Goal: Information Seeking & Learning: Find specific fact

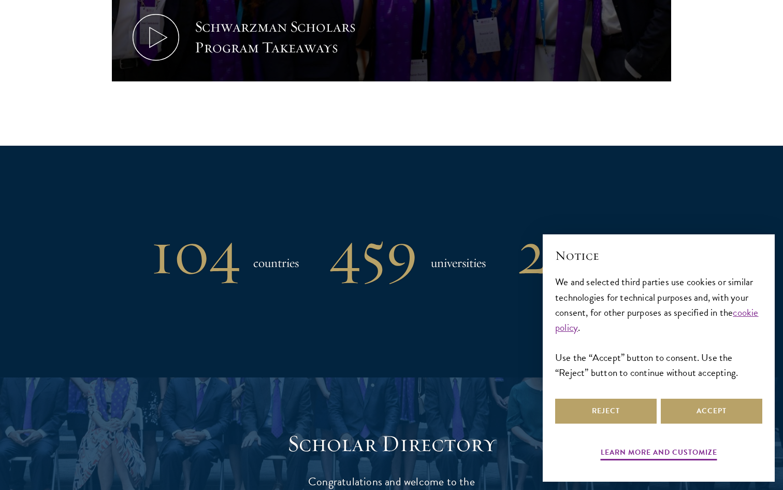
scroll to position [736, 0]
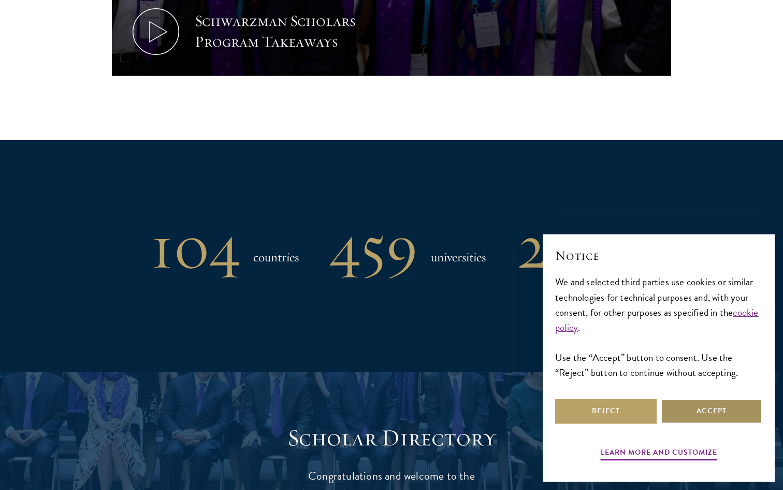
click at [695, 411] on button "Accept" at bounding box center [712, 410] width 102 height 25
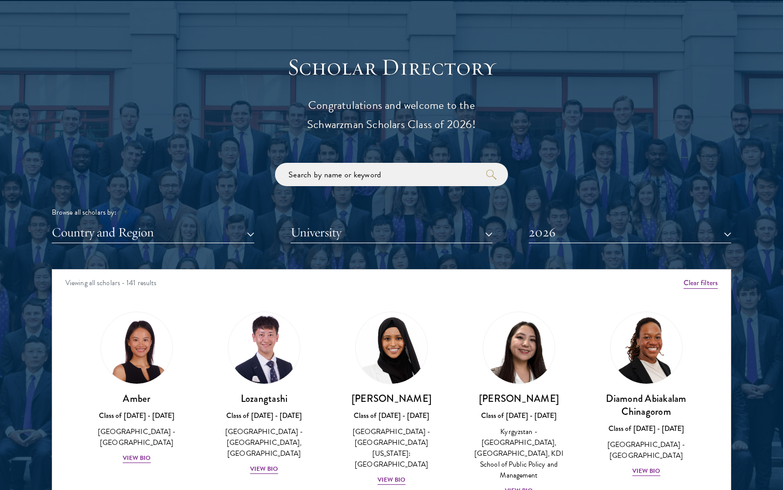
scroll to position [10, 0]
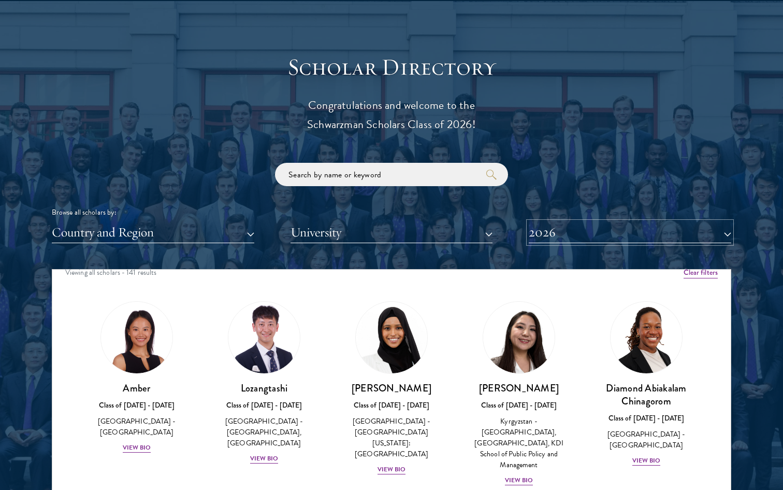
click at [578, 240] on button "2026" at bounding box center [630, 232] width 203 height 21
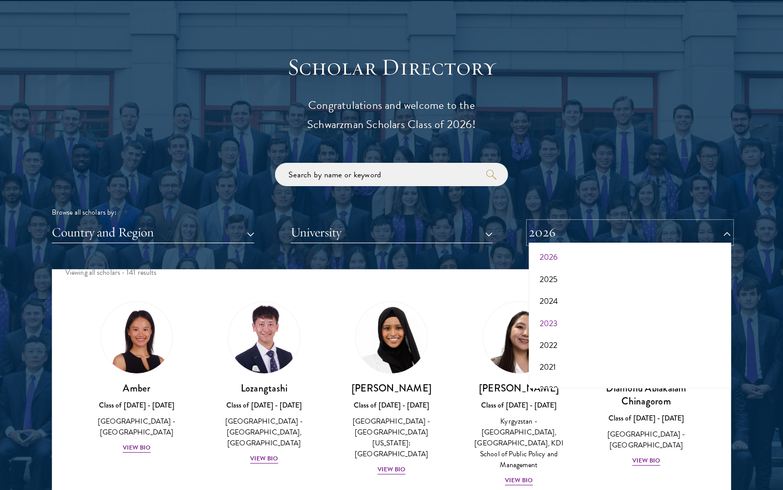
scroll to position [27, 0]
click at [564, 317] on button "2023" at bounding box center [630, 323] width 196 height 22
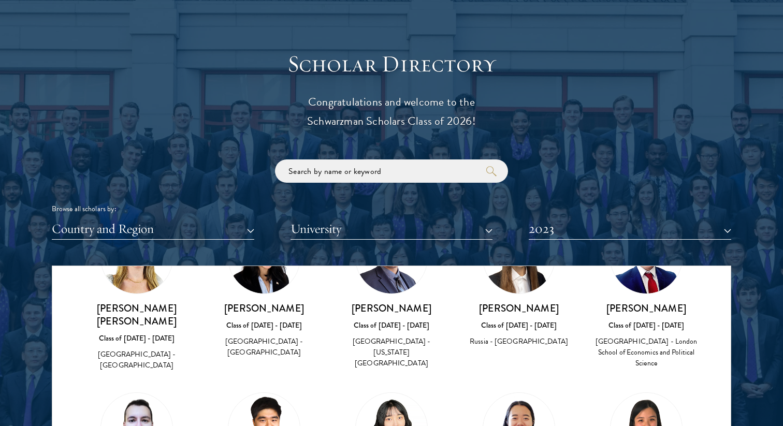
scroll to position [505, 0]
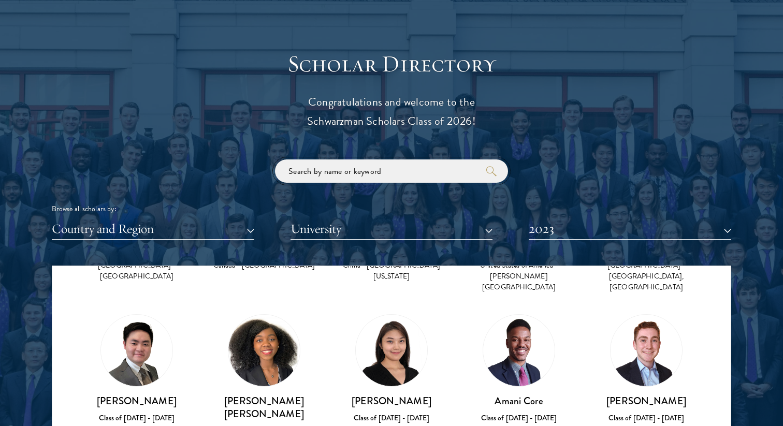
click at [348, 175] on input "search" at bounding box center [391, 171] width 233 height 23
type input "tal"
click button "submit" at bounding box center [0, 0] width 0 height 0
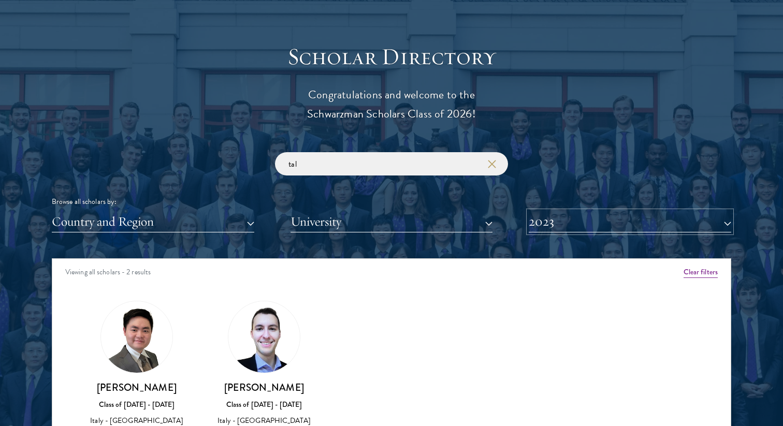
click at [674, 232] on button "2023" at bounding box center [630, 221] width 203 height 21
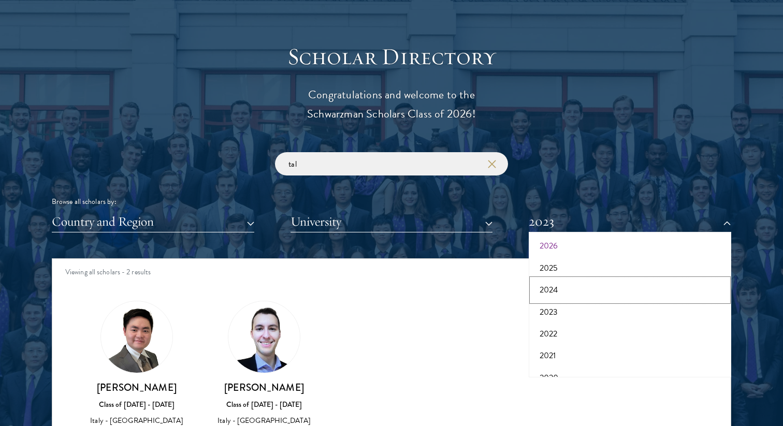
click at [574, 297] on button "2024" at bounding box center [630, 290] width 196 height 22
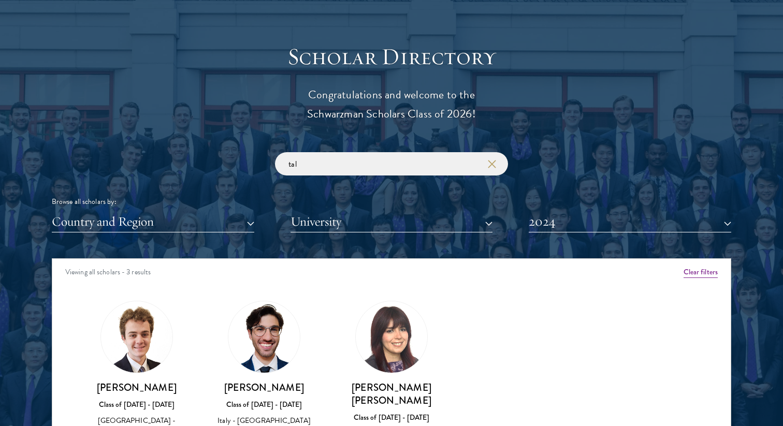
click at [109, 333] on img at bounding box center [136, 336] width 71 height 71
click at [145, 383] on h3 "[PERSON_NAME]" at bounding box center [136, 387] width 107 height 13
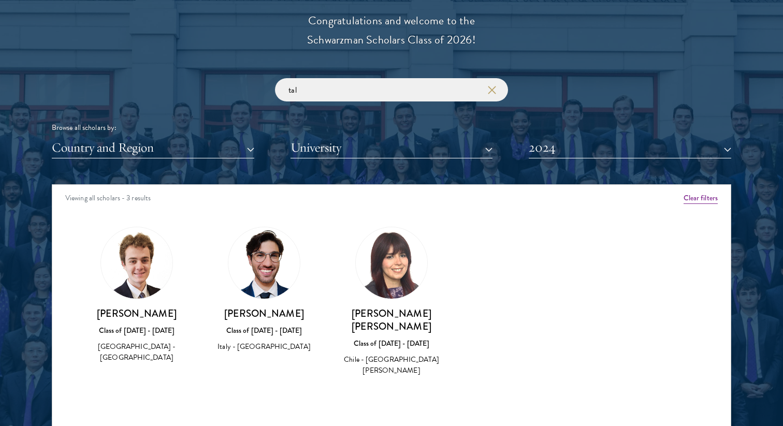
scroll to position [1191, 0]
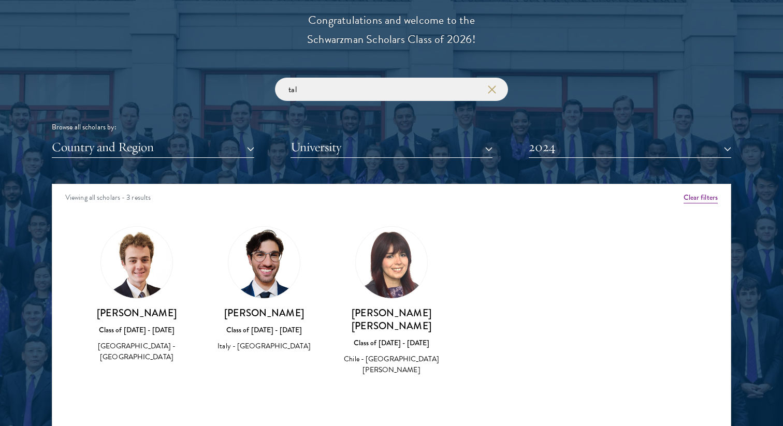
click at [151, 305] on div "[PERSON_NAME] Class of [DATE] - [DATE] [GEOGRAPHIC_DATA] - [GEOGRAPHIC_DATA]" at bounding box center [136, 294] width 107 height 137
click at [136, 254] on img at bounding box center [136, 262] width 71 height 71
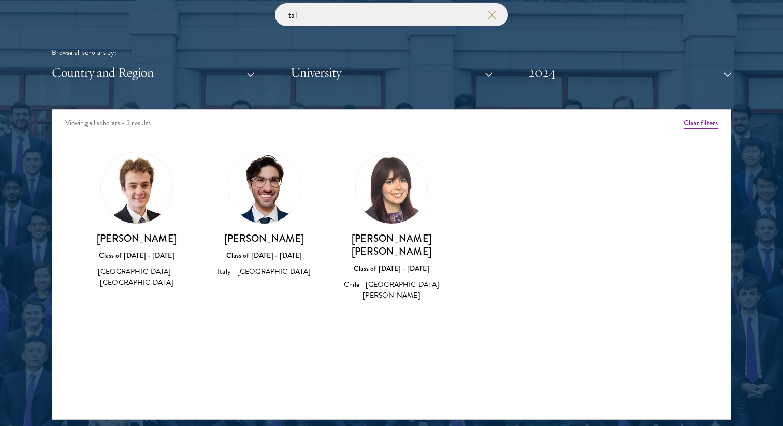
scroll to position [1313, 0]
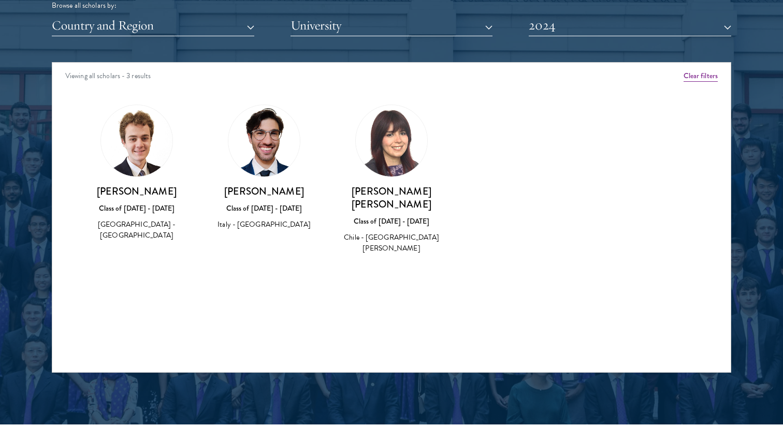
click at [143, 226] on div "[GEOGRAPHIC_DATA] - [GEOGRAPHIC_DATA]" at bounding box center [136, 230] width 107 height 22
click at [140, 146] on img at bounding box center [136, 140] width 71 height 71
click at [141, 235] on div "[GEOGRAPHIC_DATA] - [GEOGRAPHIC_DATA]" at bounding box center [136, 230] width 107 height 22
click at [293, 198] on h3 "[PERSON_NAME]" at bounding box center [264, 191] width 107 height 13
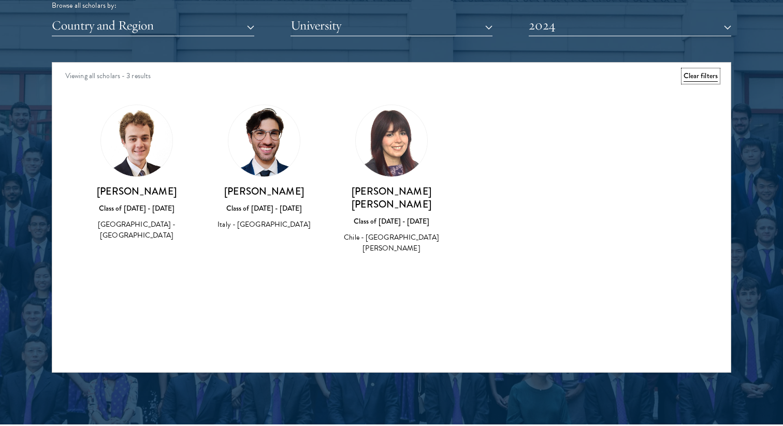
click at [710, 80] on button "Clear filters" at bounding box center [701, 75] width 34 height 11
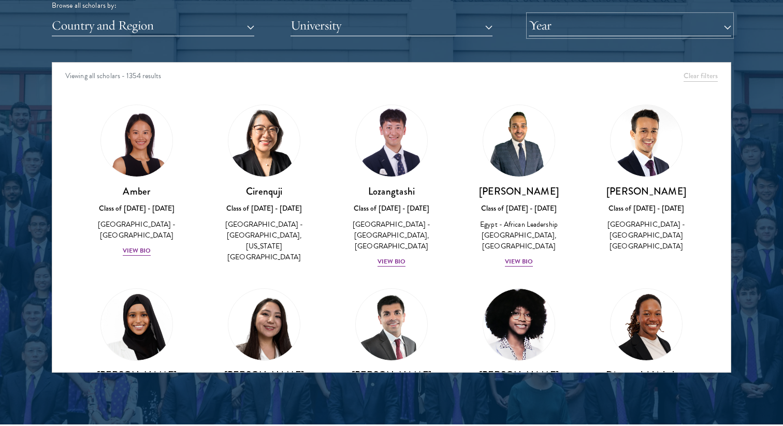
click at [629, 27] on button "Year" at bounding box center [630, 25] width 203 height 21
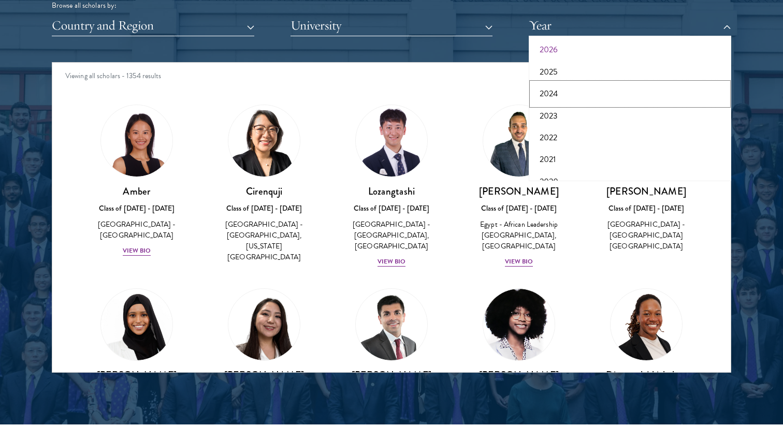
click at [578, 93] on button "2024" at bounding box center [630, 94] width 196 height 22
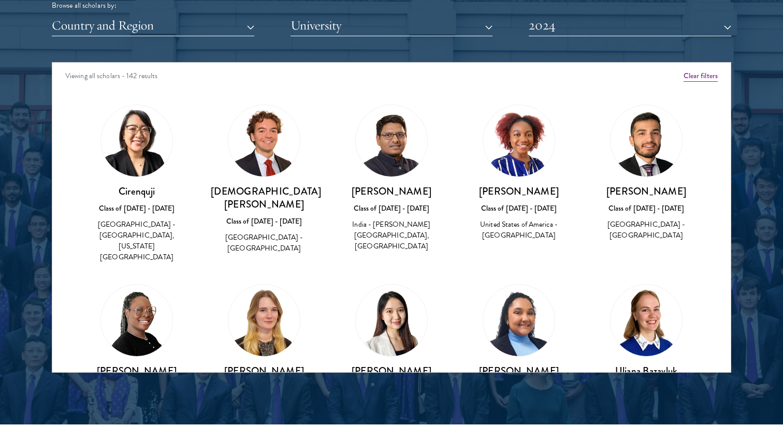
click at [414, 190] on h3 "[PERSON_NAME]" at bounding box center [391, 191] width 107 height 13
click at [409, 164] on img at bounding box center [391, 140] width 71 height 71
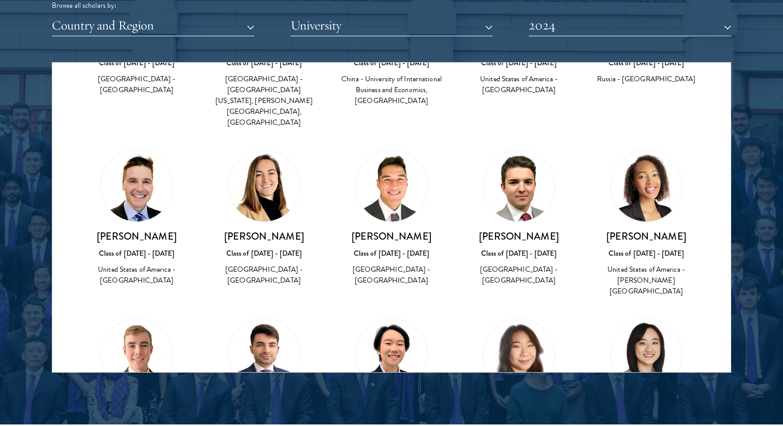
scroll to position [345, 0]
